Goal: Transaction & Acquisition: Purchase product/service

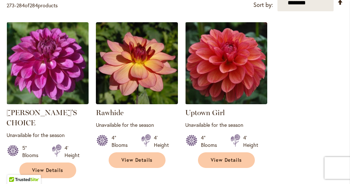
scroll to position [173, 0]
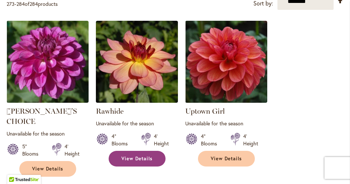
click at [126, 156] on span "View Details" at bounding box center [136, 159] width 31 height 6
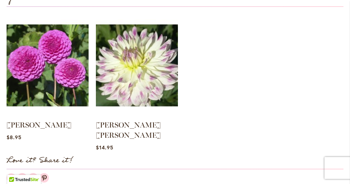
scroll to position [686, 0]
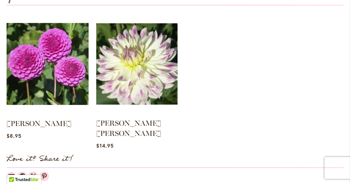
click at [151, 60] on img at bounding box center [136, 64] width 81 height 102
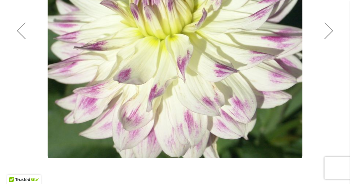
scroll to position [240, 0]
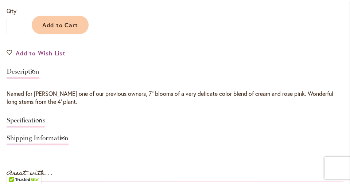
click at [26, 124] on link "Specifications" at bounding box center [26, 122] width 39 height 11
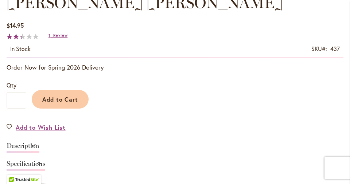
scroll to position [470, 0]
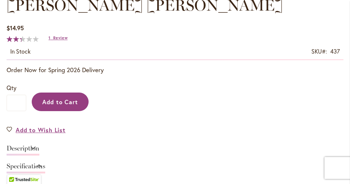
click at [58, 101] on span "Add to Cart" at bounding box center [60, 102] width 36 height 8
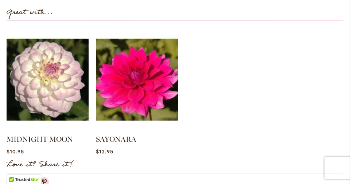
scroll to position [813, 0]
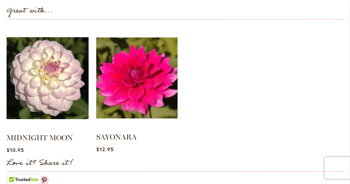
click at [129, 81] on img at bounding box center [136, 78] width 81 height 102
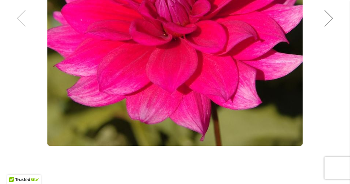
scroll to position [253, 0]
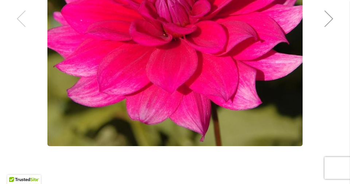
click at [327, 21] on div "SAYONARA" at bounding box center [175, 18] width 337 height 350
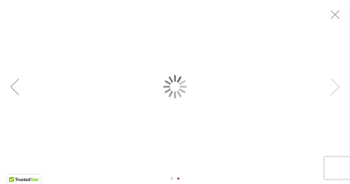
scroll to position [0, 0]
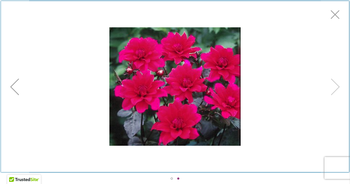
click at [339, 19] on div "Product Images" at bounding box center [175, 86] width 350 height 173
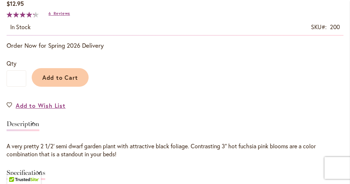
scroll to position [495, 0]
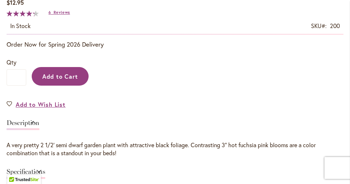
click at [53, 79] on span "Add to Cart" at bounding box center [60, 77] width 36 height 8
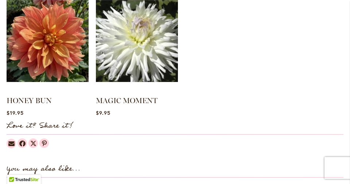
scroll to position [766, 0]
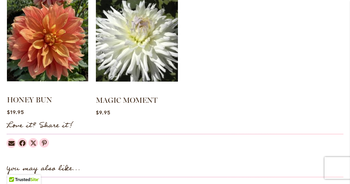
click at [28, 64] on img at bounding box center [47, 41] width 81 height 102
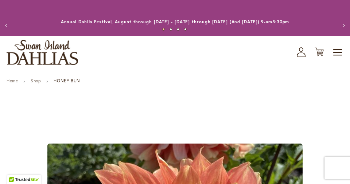
scroll to position [188, 0]
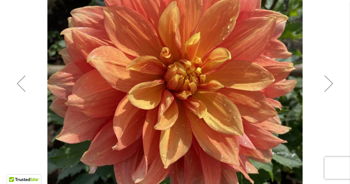
click at [326, 87] on div "Next" at bounding box center [328, 83] width 29 height 29
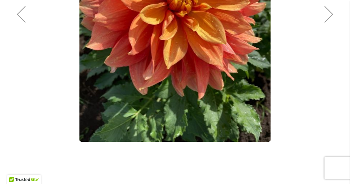
scroll to position [255, 0]
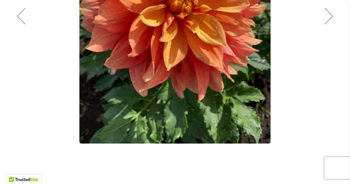
click at [330, 20] on div "Next" at bounding box center [328, 15] width 29 height 29
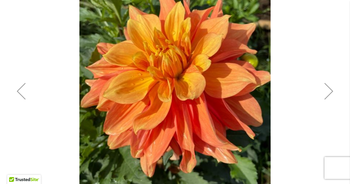
scroll to position [177, 0]
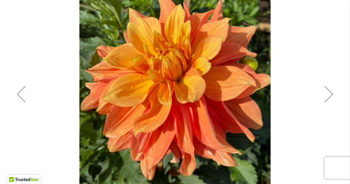
click at [330, 96] on div "Next" at bounding box center [328, 93] width 29 height 29
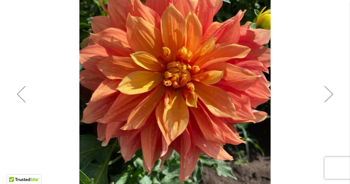
click at [326, 97] on div "Next" at bounding box center [328, 93] width 29 height 29
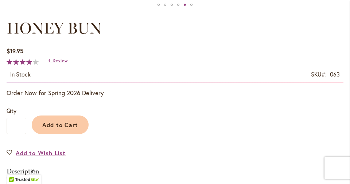
scroll to position [447, 0]
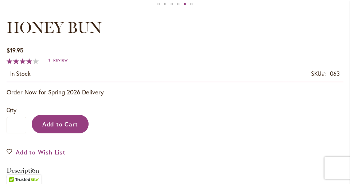
click at [50, 127] on span "Add to Cart" at bounding box center [60, 124] width 36 height 8
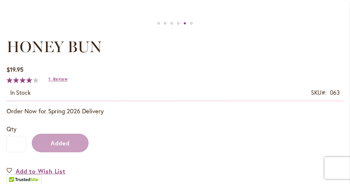
scroll to position [466, 0]
